Goal: Task Accomplishment & Management: Complete application form

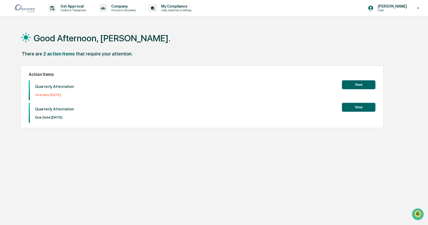
click at [355, 82] on button "View" at bounding box center [358, 84] width 33 height 9
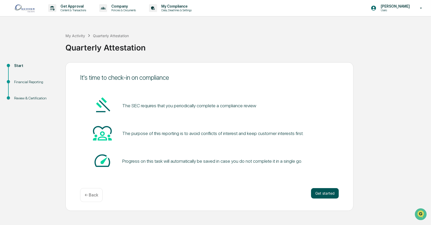
click at [322, 195] on button "Get started" at bounding box center [325, 193] width 28 height 10
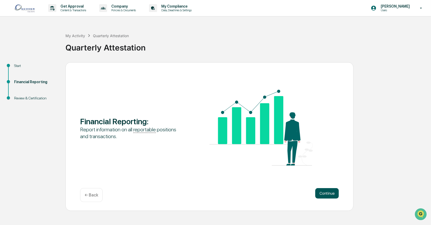
click at [329, 191] on button "Continue" at bounding box center [327, 193] width 24 height 10
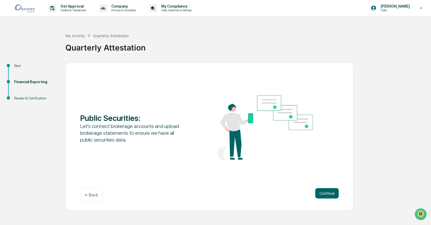
click at [329, 191] on button "Continue" at bounding box center [327, 193] width 24 height 10
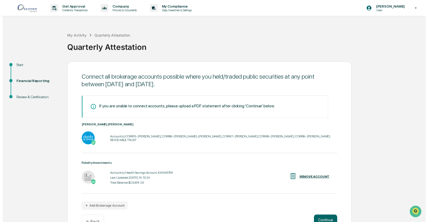
scroll to position [15, 0]
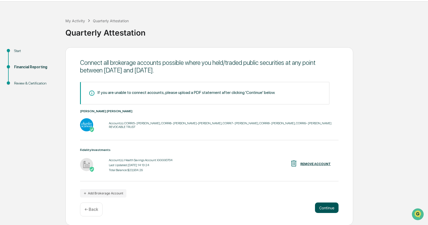
click at [327, 211] on button "Continue" at bounding box center [327, 207] width 24 height 10
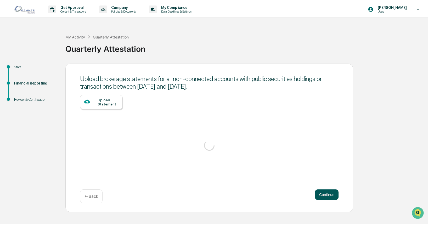
scroll to position [0, 0]
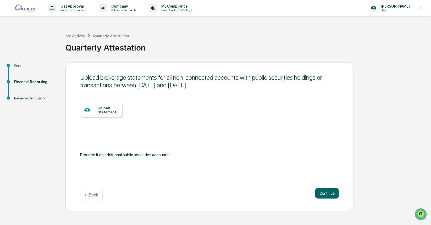
drag, startPoint x: 324, startPoint y: 192, endPoint x: 394, endPoint y: 114, distance: 104.9
click at [394, 114] on div "Start Financial Reporting Review & Certification Upload brokerage statements fo…" at bounding box center [215, 136] width 425 height 149
click at [393, 113] on div "Start Financial Reporting Review & Certification Upload brokerage statements fo…" at bounding box center [215, 136] width 425 height 149
click at [91, 196] on p "← Back" at bounding box center [91, 195] width 14 height 5
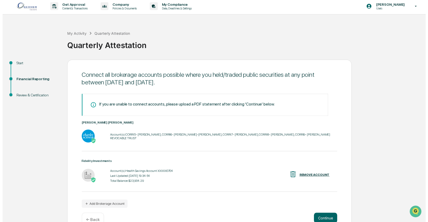
scroll to position [15, 0]
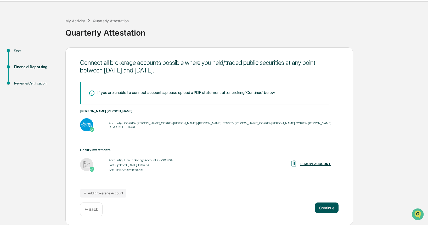
click at [326, 205] on button "Continue" at bounding box center [327, 207] width 24 height 10
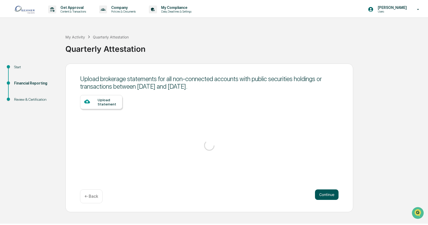
scroll to position [0, 0]
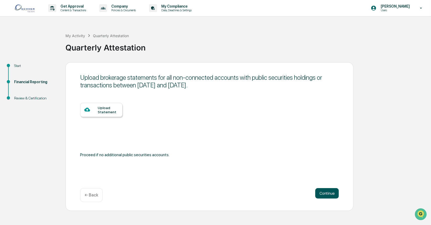
click at [322, 195] on button "Continue" at bounding box center [327, 193] width 24 height 10
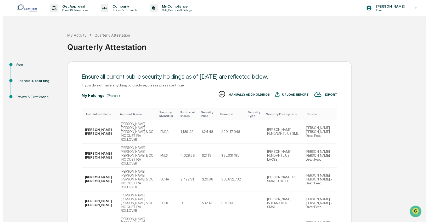
scroll to position [106, 0]
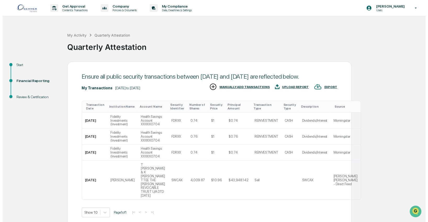
scroll to position [20, 0]
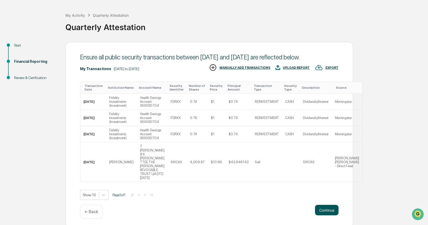
click at [324, 210] on button "Continue" at bounding box center [327, 210] width 24 height 10
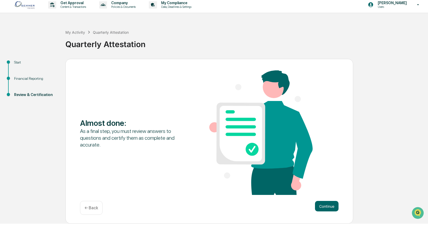
scroll to position [0, 0]
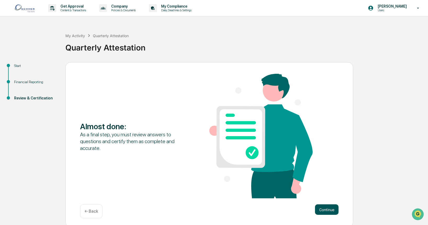
click at [334, 209] on button "Continue" at bounding box center [327, 209] width 24 height 10
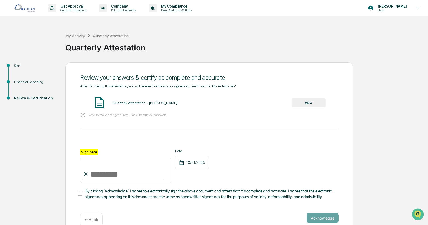
click at [109, 124] on div "After completing this attestation, you will be able to access your signed docum…" at bounding box center [209, 142] width 258 height 116
click at [106, 175] on input "Sign here" at bounding box center [125, 170] width 91 height 25
type input "**********"
click at [330, 220] on button "Acknowledge" at bounding box center [323, 218] width 32 height 10
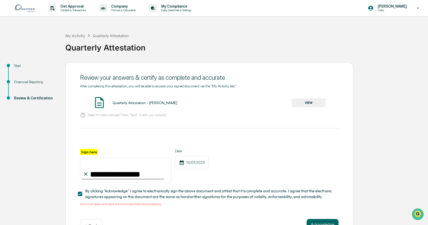
drag, startPoint x: 427, startPoint y: 132, endPoint x: 430, endPoint y: 143, distance: 11.4
click at [428, 143] on html "**********" at bounding box center [214, 112] width 428 height 225
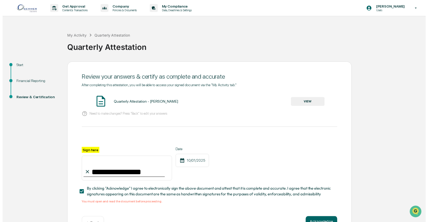
scroll to position [18, 0]
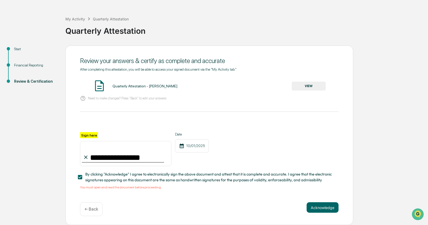
drag, startPoint x: 316, startPoint y: 207, endPoint x: 206, endPoint y: 134, distance: 131.9
click at [234, 152] on div "**********" at bounding box center [209, 136] width 288 height 180
drag, startPoint x: 137, startPoint y: 107, endPoint x: 133, endPoint y: 108, distance: 4.6
click at [137, 107] on div "**********" at bounding box center [209, 128] width 258 height 122
drag, startPoint x: 82, startPoint y: 132, endPoint x: 112, endPoint y: 139, distance: 30.5
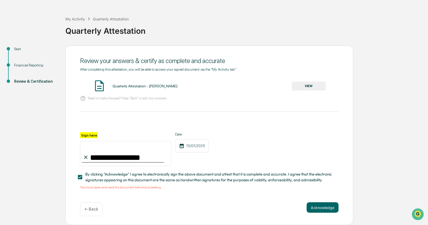
click at [83, 132] on label "Sign here" at bounding box center [89, 135] width 18 height 6
click at [83, 141] on input "**********" at bounding box center [125, 153] width 91 height 25
click at [199, 145] on div "10/01/2025" at bounding box center [192, 145] width 34 height 13
click at [199, 146] on div "10/01/2025" at bounding box center [192, 145] width 34 height 13
click at [323, 209] on button "Acknowledge" at bounding box center [323, 207] width 32 height 10
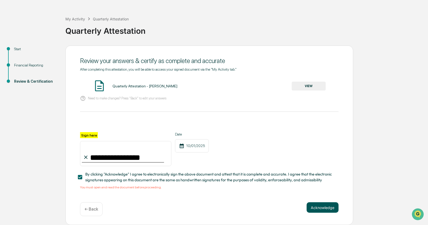
click at [323, 209] on button "Acknowledge" at bounding box center [323, 207] width 32 height 10
click at [91, 138] on div "**********" at bounding box center [125, 149] width 91 height 34
click at [86, 130] on div at bounding box center [209, 126] width 258 height 13
click at [86, 131] on div at bounding box center [209, 126] width 258 height 13
click at [196, 148] on div "10/01/2025" at bounding box center [192, 145] width 34 height 13
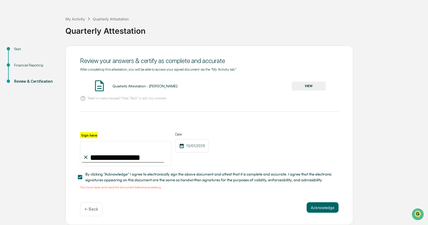
click at [193, 142] on div "10/01/2025" at bounding box center [192, 145] width 34 height 13
drag, startPoint x: 98, startPoint y: 83, endPoint x: 190, endPoint y: 85, distance: 91.6
click at [99, 83] on img at bounding box center [99, 85] width 13 height 13
click at [303, 86] on button "VIEW" at bounding box center [309, 86] width 34 height 9
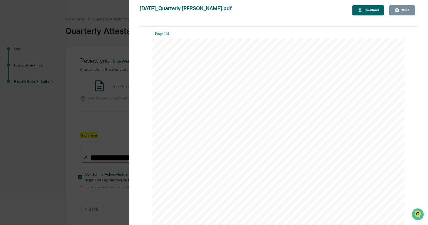
click at [402, 11] on div "Close" at bounding box center [404, 10] width 10 height 4
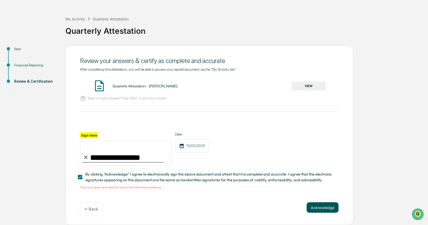
click at [311, 202] on div "**********" at bounding box center [209, 136] width 288 height 180
click at [311, 207] on button "Acknowledge" at bounding box center [323, 207] width 32 height 10
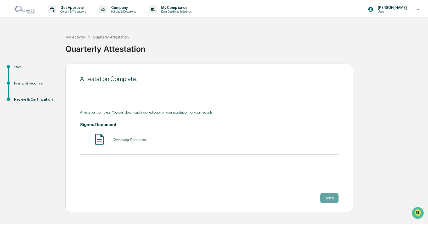
scroll to position [0, 0]
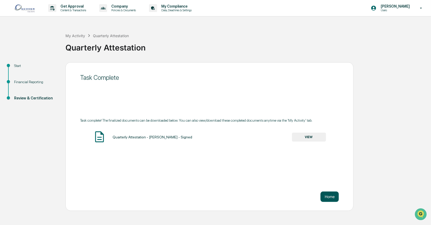
click at [335, 197] on button "Home" at bounding box center [329, 196] width 18 height 10
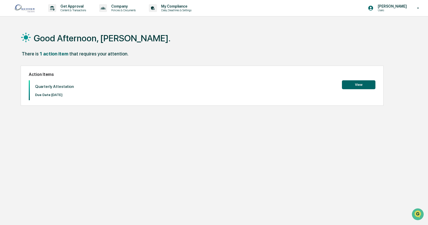
click at [372, 82] on button "View" at bounding box center [358, 84] width 33 height 9
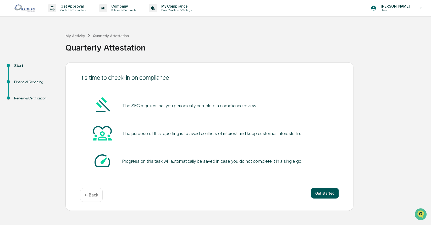
click at [317, 191] on button "Get started" at bounding box center [325, 193] width 28 height 10
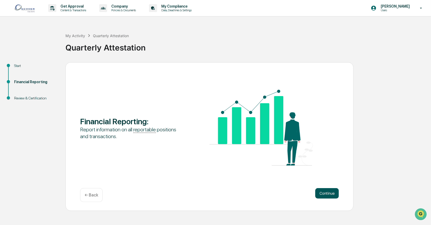
click at [318, 192] on button "Continue" at bounding box center [327, 193] width 24 height 10
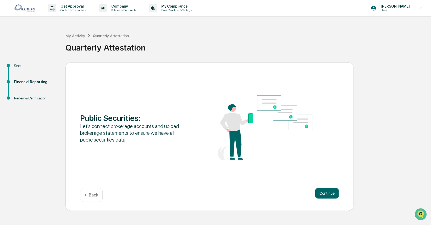
click at [318, 192] on button "Continue" at bounding box center [327, 193] width 24 height 10
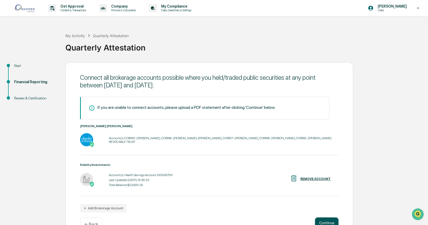
click at [332, 220] on button "Continue" at bounding box center [327, 222] width 24 height 10
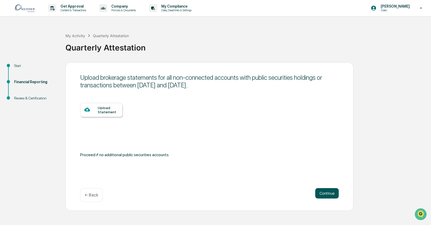
click at [323, 193] on button "Continue" at bounding box center [327, 193] width 24 height 10
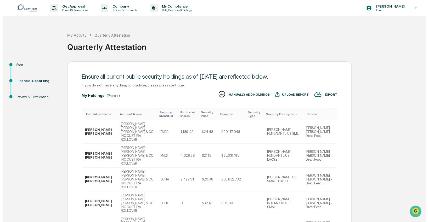
scroll to position [106, 0]
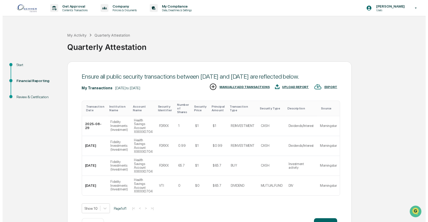
scroll to position [24, 0]
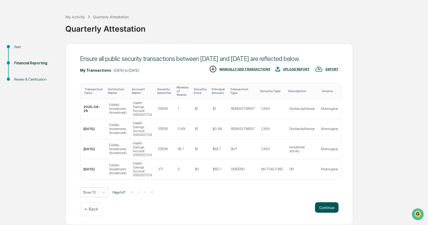
click at [316, 206] on button "Continue" at bounding box center [327, 207] width 24 height 10
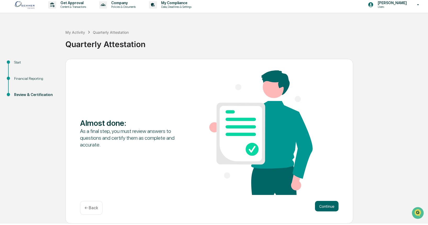
scroll to position [2, 0]
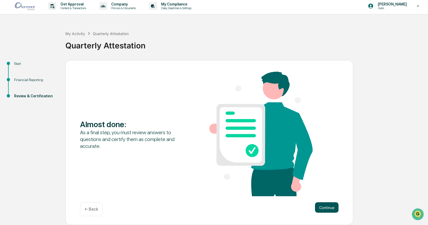
click at [327, 209] on button "Continue" at bounding box center [327, 207] width 24 height 10
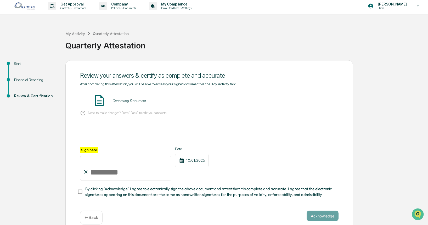
click at [91, 169] on input "Sign here" at bounding box center [125, 168] width 91 height 25
type input "**********"
click at [314, 104] on button "VIEW" at bounding box center [309, 100] width 34 height 9
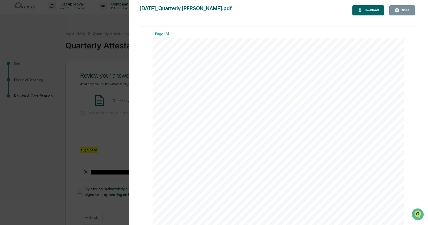
click at [398, 9] on icon "button" at bounding box center [397, 10] width 4 height 4
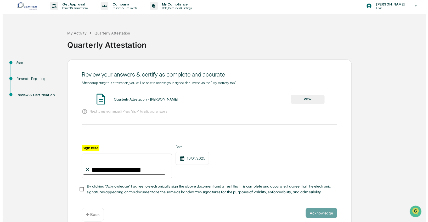
scroll to position [12, 0]
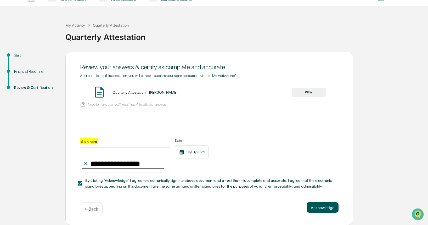
click at [332, 206] on button "Acknowledge" at bounding box center [323, 207] width 32 height 10
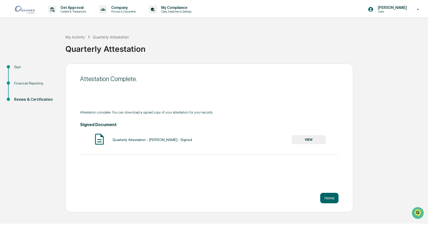
scroll to position [0, 0]
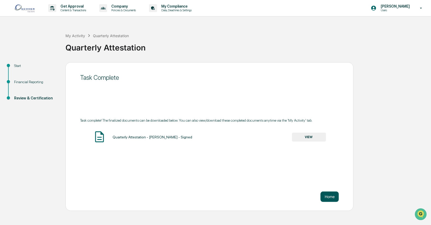
click at [327, 198] on button "Home" at bounding box center [329, 196] width 18 height 10
